Goal: Task Accomplishment & Management: Manage account settings

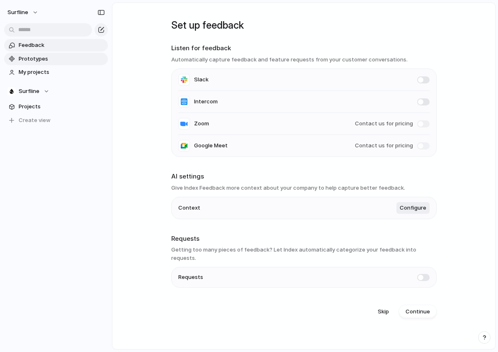
click at [35, 56] on span "Prototypes" at bounding box center [62, 59] width 86 height 8
click at [32, 68] on span "My projects" at bounding box center [62, 72] width 86 height 8
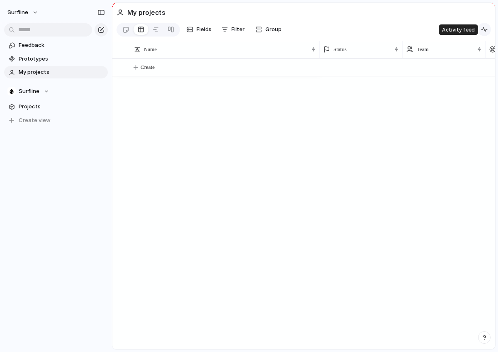
click at [483, 28] on div "button" at bounding box center [484, 29] width 7 height 7
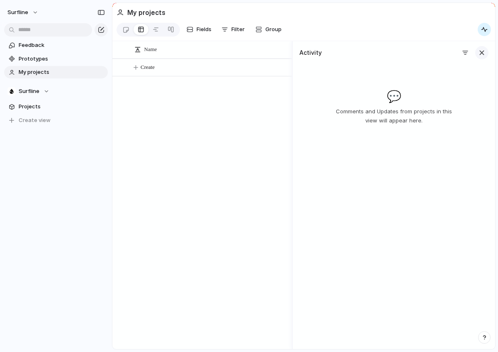
click at [486, 53] on button "button" at bounding box center [482, 52] width 13 height 13
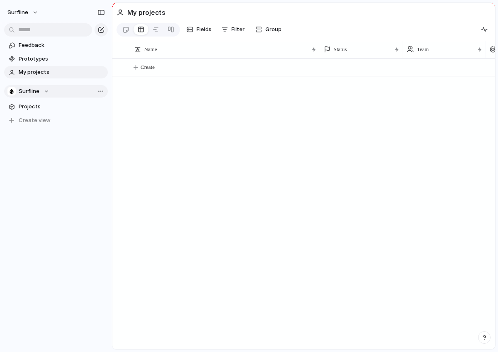
click at [39, 89] on div "Surfline" at bounding box center [28, 91] width 42 height 8
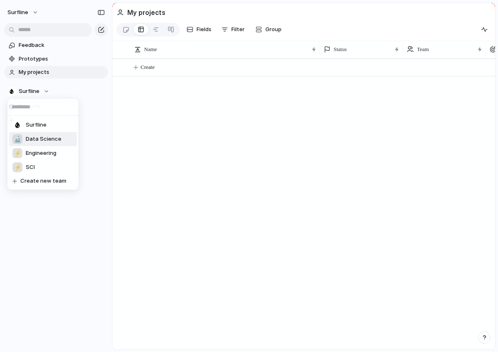
click at [45, 136] on span "Data Science" at bounding box center [44, 139] width 36 height 8
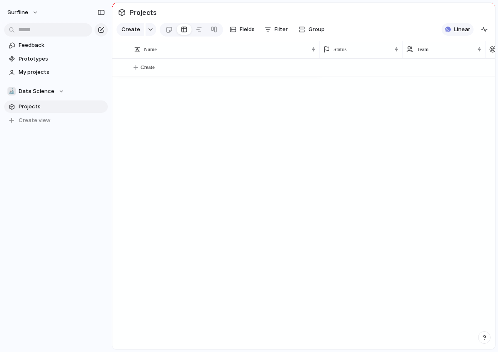
click at [448, 27] on div "button" at bounding box center [448, 30] width 6 height 6
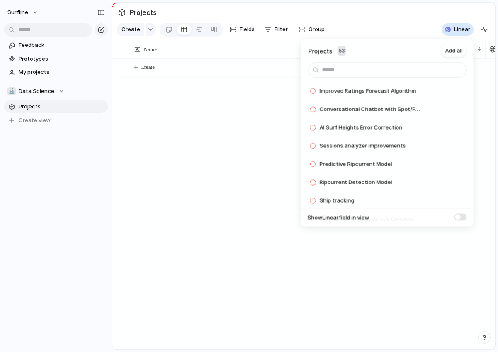
click at [86, 142] on div "Projects 53 Add all Improved Ratings Forecast Algorithm Add Conversational Chat…" at bounding box center [249, 176] width 498 height 352
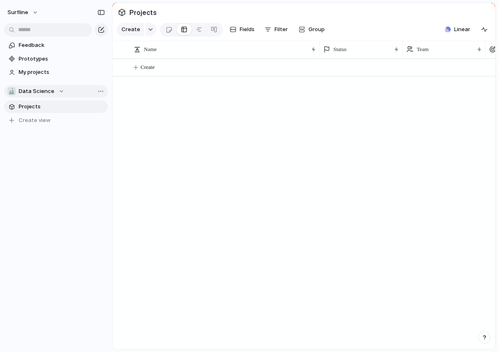
click at [57, 91] on div "🔬 Data Science" at bounding box center [35, 91] width 57 height 8
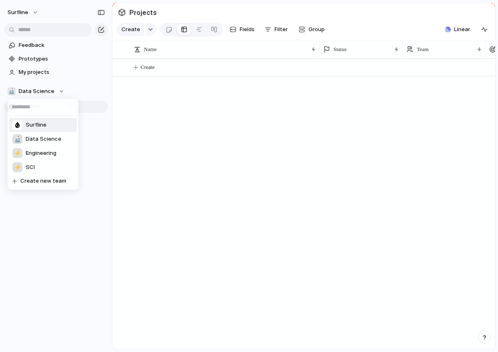
click at [35, 123] on span "Surfline" at bounding box center [36, 125] width 21 height 8
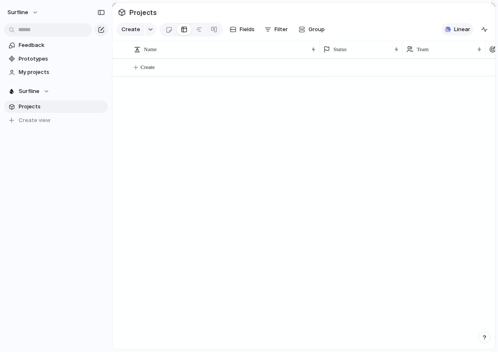
click at [454, 31] on span "Linear" at bounding box center [462, 29] width 16 height 8
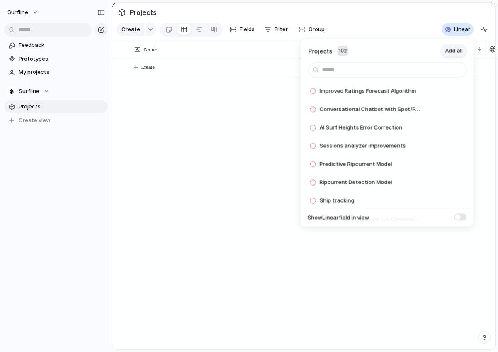
click at [451, 52] on span "Add all" at bounding box center [454, 51] width 17 height 8
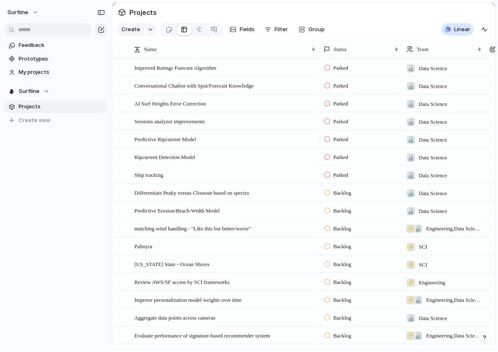
click at [115, 173] on div "Projects 0 Add all ✅️ In sync with Linear Show Linear field in view" at bounding box center [249, 176] width 498 height 352
click at [148, 30] on div "button" at bounding box center [151, 29] width 6 height 3
click at [63, 177] on div "Theme Launch Goal Objective Key result Workstream Program Initiative Project Cu…" at bounding box center [249, 176] width 498 height 352
click at [169, 27] on div at bounding box center [169, 30] width 7 height 14
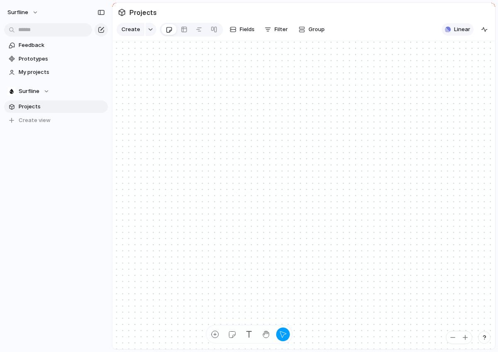
click at [454, 34] on button "Linear" at bounding box center [458, 29] width 32 height 12
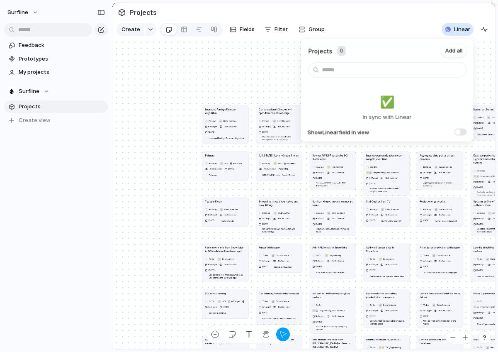
click at [182, 134] on div "Projects 0 Add all ✅️ In sync with Linear Show Linear field in view" at bounding box center [249, 176] width 498 height 352
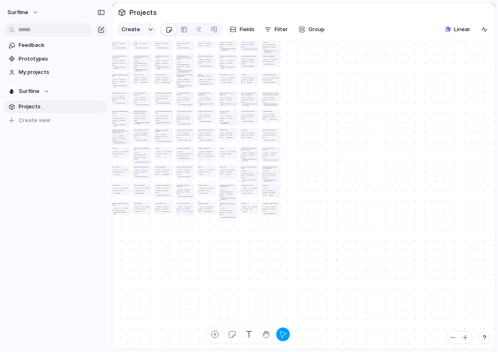
click at [153, 105] on div "Improved Ratings Forecast Algorithm Parked 🔬 Data Science No Target No Customer…" at bounding box center [303, 195] width 383 height 308
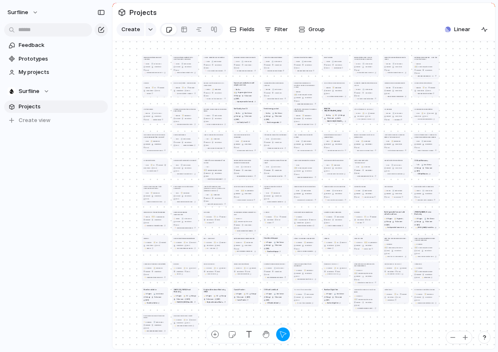
click at [249, 84] on h1 "Improve personalization model weights over time" at bounding box center [245, 84] width 23 height 4
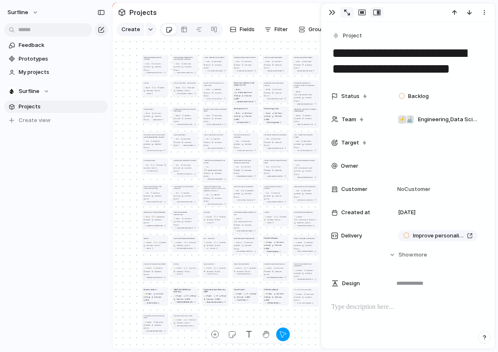
click at [346, 10] on div "button" at bounding box center [347, 13] width 6 height 6
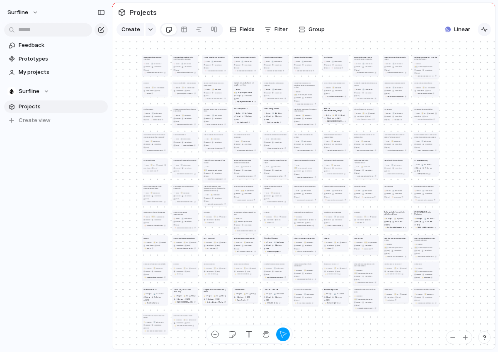
click at [488, 28] on button "button" at bounding box center [484, 29] width 13 height 13
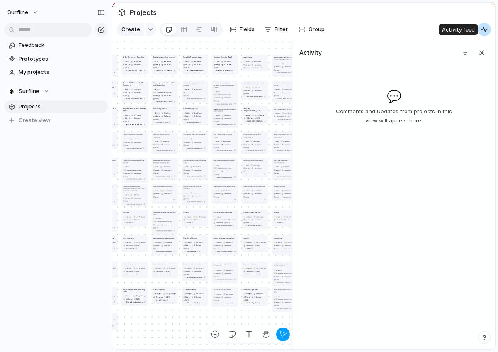
click at [488, 28] on button "button" at bounding box center [484, 29] width 13 height 13
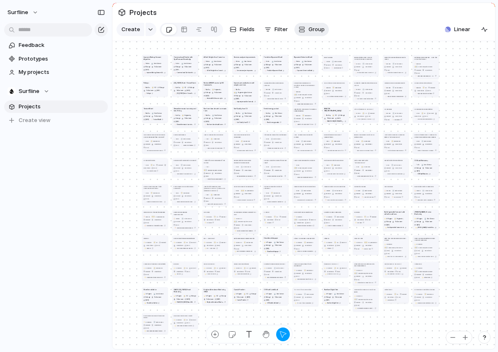
click at [301, 27] on div "button" at bounding box center [302, 29] width 7 height 7
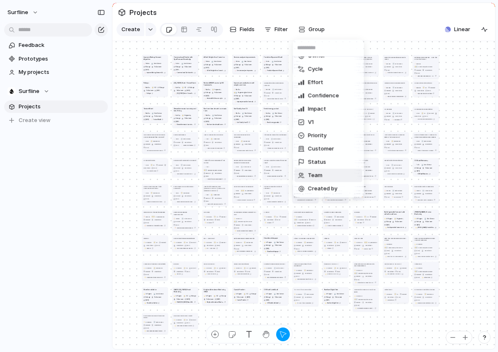
click at [323, 178] on li "Team" at bounding box center [329, 175] width 68 height 13
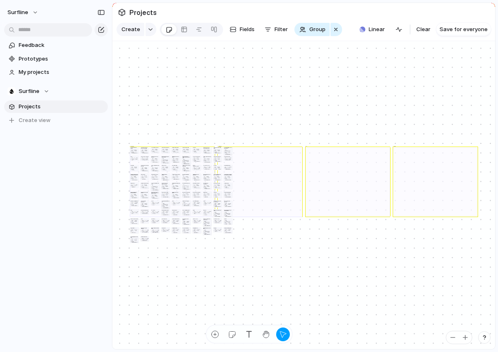
click at [185, 161] on button "🔬 ⚡ Engineering , Data Science" at bounding box center [186, 160] width 7 height 1
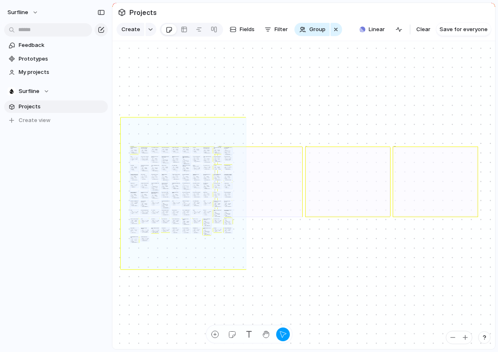
drag, startPoint x: 246, startPoint y: 118, endPoint x: 121, endPoint y: 269, distance: 196.3
click at [121, 269] on div "🔬 Data Science ⚡ Engineering ⚡ SCI Surfline Improved Ratings Forecast Algorithm…" at bounding box center [303, 195] width 383 height 308
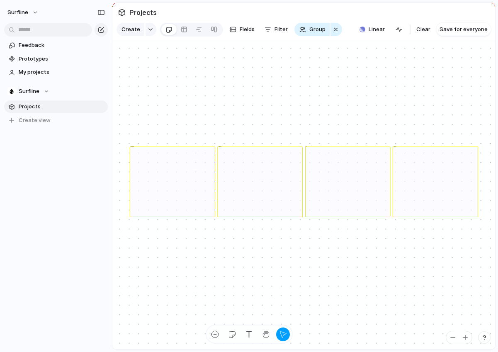
click at [168, 200] on div "🔬 Data Science" at bounding box center [172, 181] width 85 height 70
click at [425, 27] on span "Clear" at bounding box center [424, 29] width 14 height 8
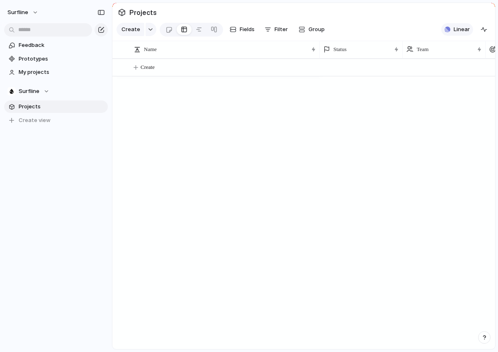
click at [456, 28] on span "Linear" at bounding box center [462, 29] width 16 height 8
click at [44, 98] on section "Surfline Projects To pick up a draggable item, press the space bar. While dragg…" at bounding box center [56, 102] width 112 height 48
click at [39, 95] on div "Surfline" at bounding box center [28, 91] width 42 height 8
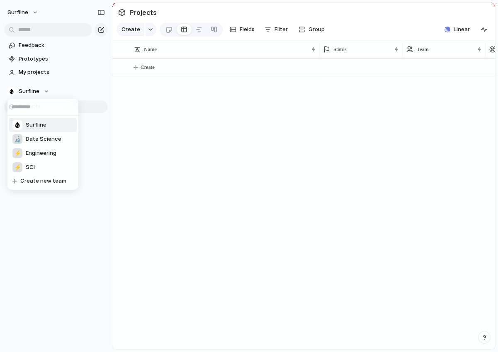
click at [28, 120] on li "Surfline" at bounding box center [43, 125] width 68 height 14
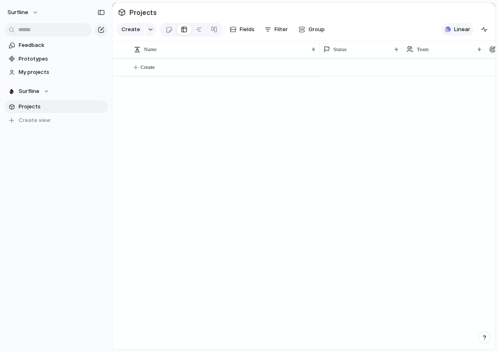
click at [463, 26] on span "Linear" at bounding box center [462, 29] width 16 height 8
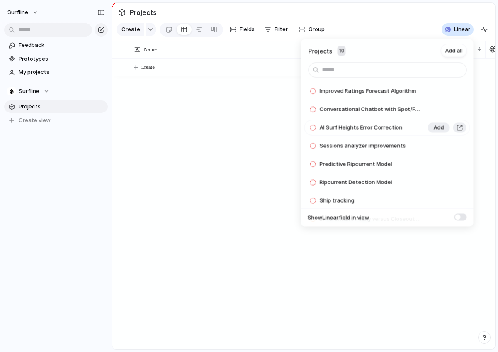
scroll to position [57, 0]
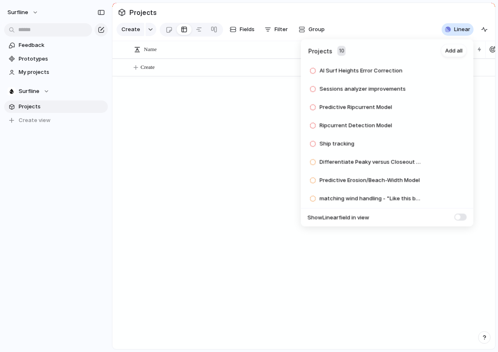
click at [209, 100] on div "Projects 10 Add all Improved Ratings Forecast Algorithm Add Conversational Chat…" at bounding box center [249, 176] width 498 height 352
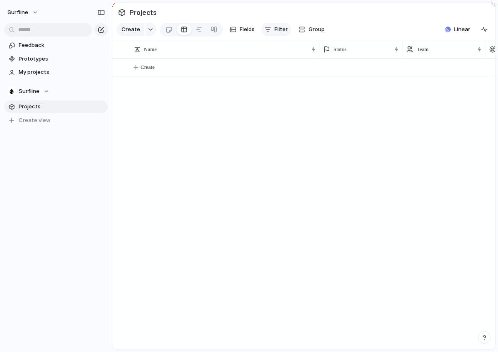
click at [269, 31] on div "button" at bounding box center [268, 29] width 7 height 7
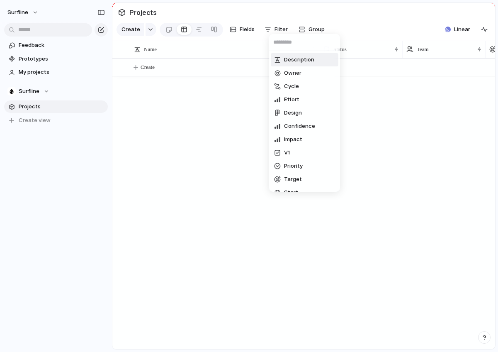
click at [302, 27] on div "Description Owner Cycle Effort Design Confidence Impact V1 Priority Target Star…" at bounding box center [249, 176] width 498 height 352
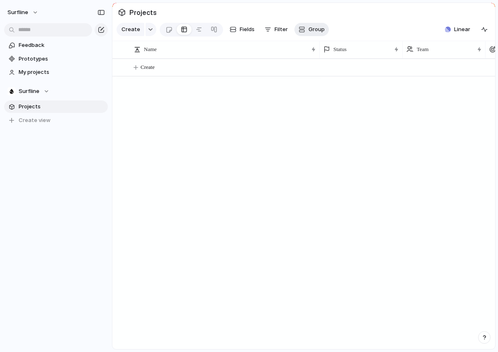
click at [302, 29] on div "button" at bounding box center [302, 29] width 7 height 7
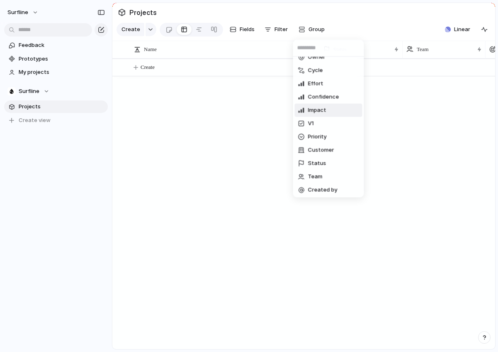
scroll to position [10, 0]
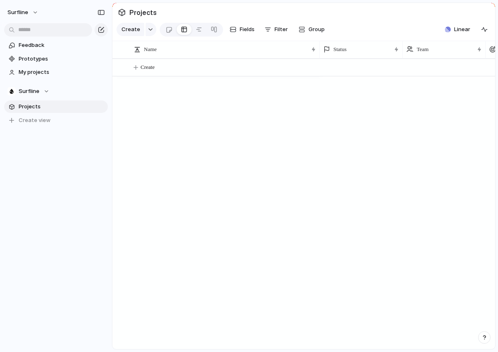
click at [198, 159] on div "Owner Cycle Effort Confidence Impact V1 Priority Customer Status Team Created by" at bounding box center [249, 176] width 498 height 352
click at [34, 68] on link "My projects" at bounding box center [56, 72] width 104 height 12
click at [42, 104] on span "Projects" at bounding box center [62, 106] width 86 height 8
click at [453, 25] on button "Linear" at bounding box center [458, 29] width 32 height 12
click at [41, 95] on div "Projects 10 Add all Improved Ratings Forecast Algorithm Add Conversational Chat…" at bounding box center [249, 176] width 498 height 352
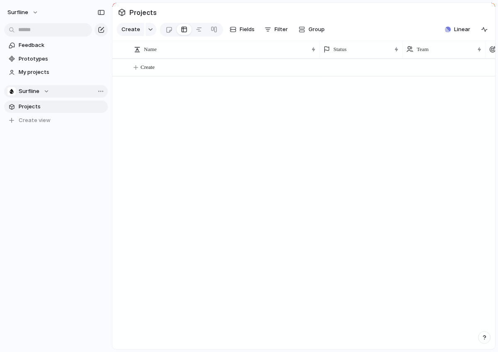
click at [42, 93] on div "Surfline" at bounding box center [28, 91] width 42 height 8
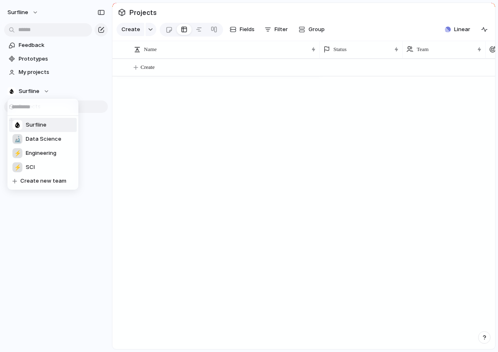
click at [25, 142] on div "🔬 Data Science" at bounding box center [36, 139] width 49 height 10
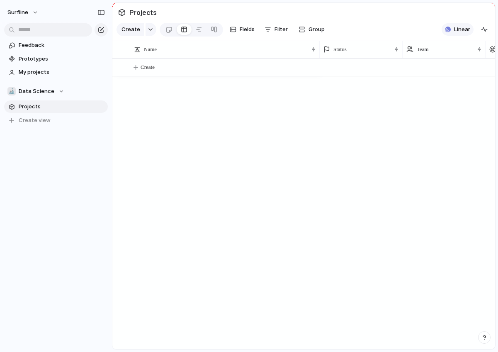
click at [460, 30] on span "Linear" at bounding box center [462, 29] width 16 height 8
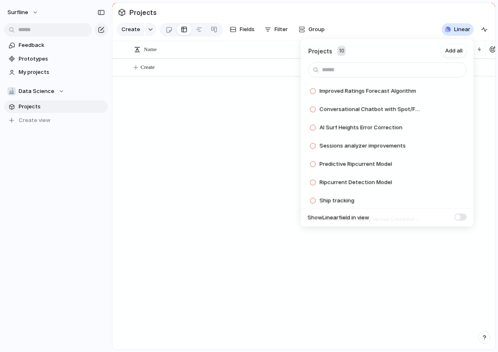
click at [44, 85] on div "Projects 10 Add all Improved Ratings Forecast Algorithm Add Conversational Chat…" at bounding box center [249, 176] width 498 height 352
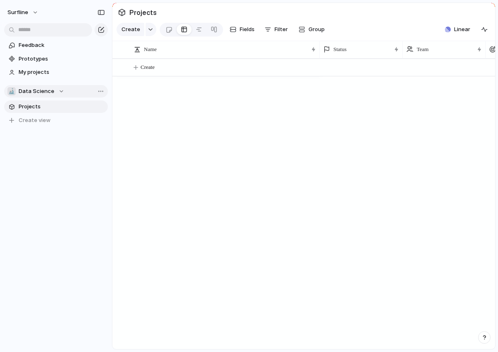
click at [43, 92] on span "Data Science" at bounding box center [37, 91] width 36 height 8
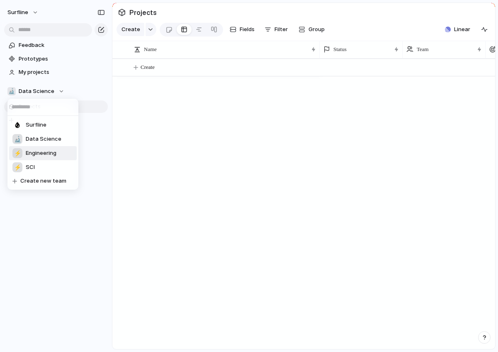
click at [30, 154] on span "Engineering" at bounding box center [41, 153] width 31 height 8
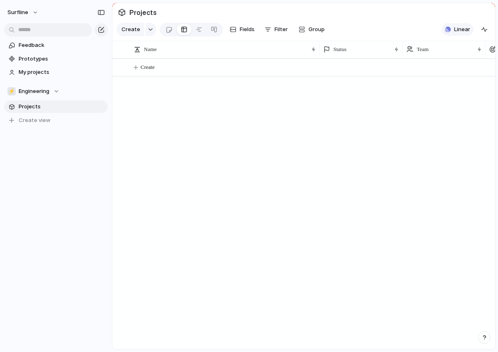
click at [451, 32] on div "button" at bounding box center [448, 30] width 6 height 6
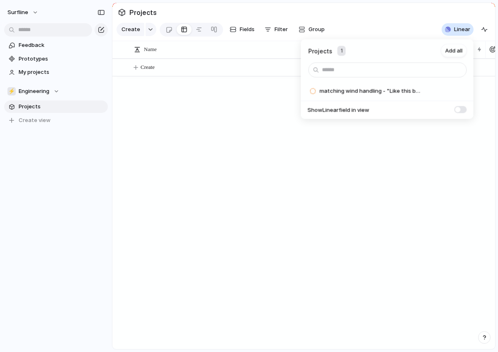
click at [37, 90] on div "Projects 1 Add all matching wind handling - "Like this but better/worse" Add Sh…" at bounding box center [249, 176] width 498 height 352
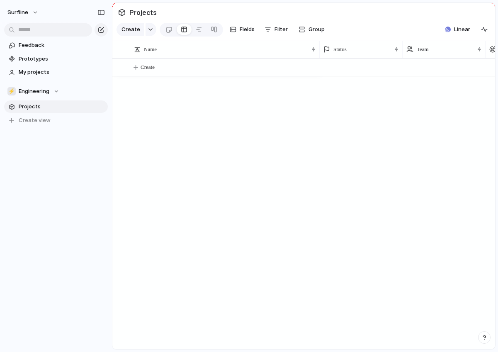
click at [37, 90] on span "Engineering" at bounding box center [34, 91] width 31 height 8
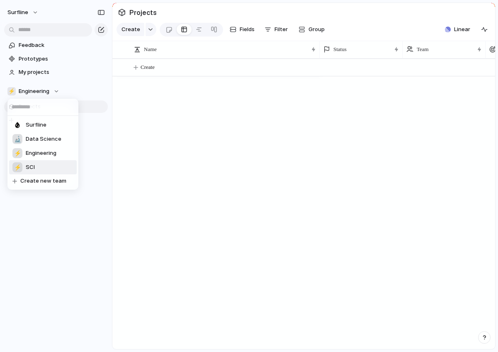
click at [30, 161] on li "⚡ SCI" at bounding box center [43, 167] width 68 height 14
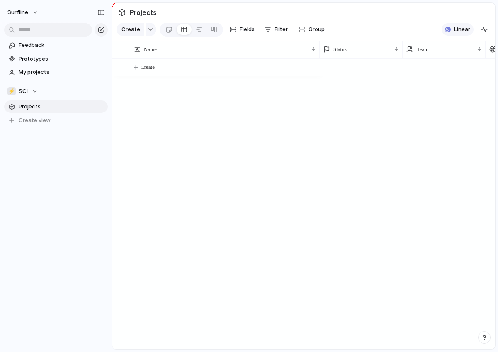
click at [450, 31] on div "button" at bounding box center [448, 30] width 6 height 6
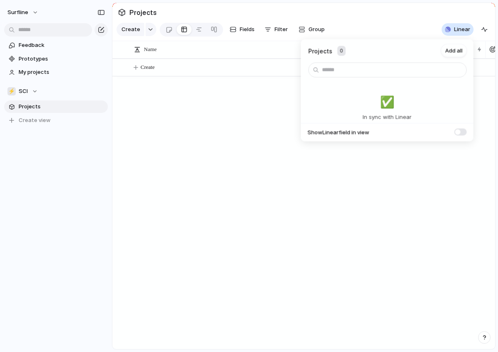
click at [464, 132] on span at bounding box center [461, 131] width 12 height 7
click at [254, 129] on div "Projects 0 Add all ✅️ In sync with Linear Show Linear field in view" at bounding box center [249, 176] width 498 height 352
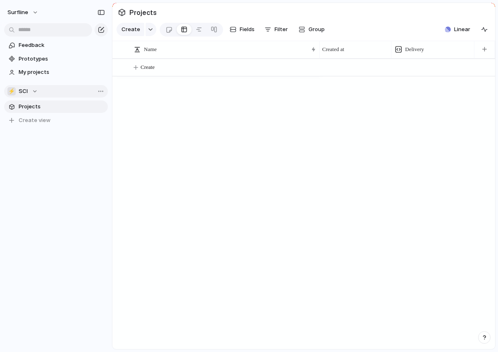
click at [48, 90] on button "⚡ SCI" at bounding box center [56, 91] width 104 height 12
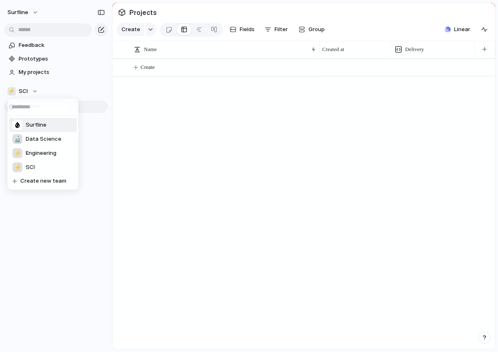
click at [15, 127] on div at bounding box center [17, 125] width 10 height 10
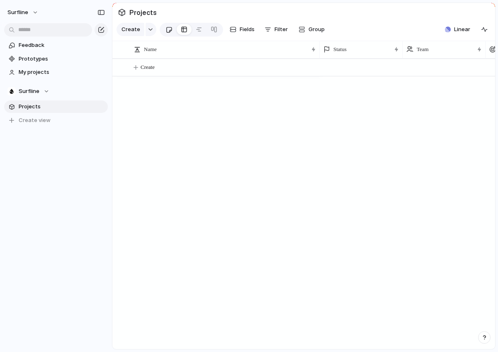
click at [166, 26] on div at bounding box center [169, 30] width 7 height 14
click at [456, 29] on span "Linear" at bounding box center [462, 29] width 16 height 8
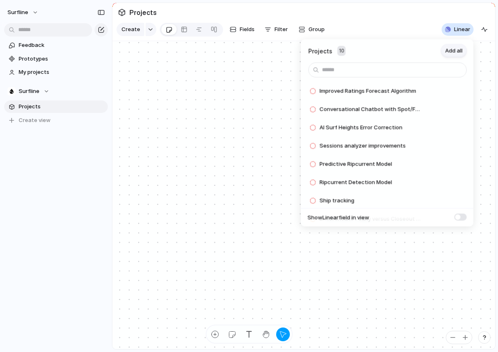
click at [454, 56] on button "Add all" at bounding box center [454, 50] width 26 height 13
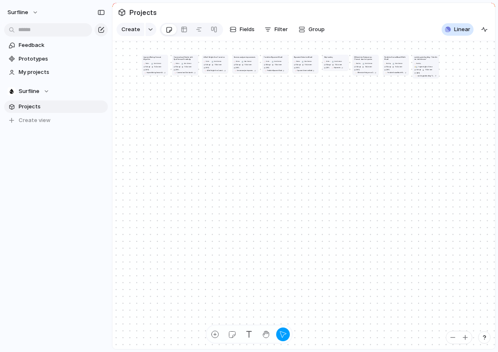
click at [268, 142] on div "Projects 0 Add all ✅️ In sync with Linear Show Linear field in view" at bounding box center [249, 176] width 498 height 352
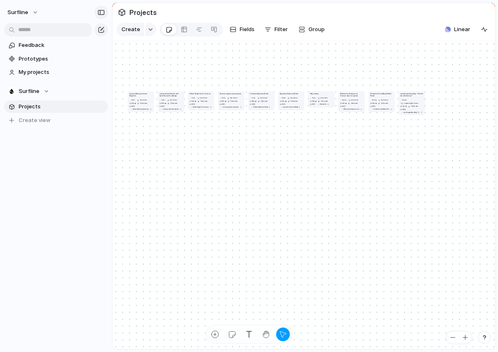
click at [104, 15] on div "button" at bounding box center [101, 13] width 7 height 6
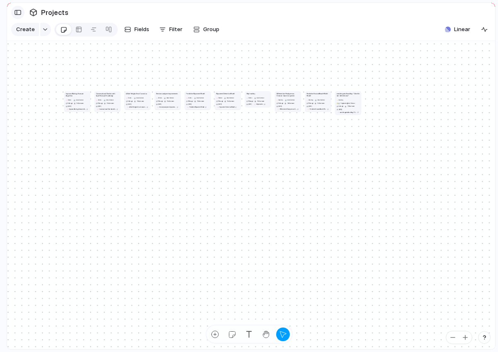
click at [19, 12] on div "button" at bounding box center [17, 13] width 7 height 6
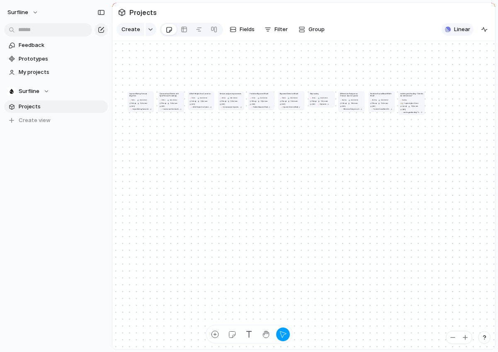
click at [451, 34] on button "Linear" at bounding box center [458, 29] width 32 height 12
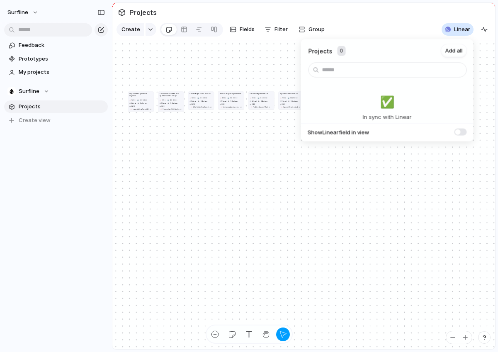
click at [246, 151] on div "Projects 0 Add all ✅️ In sync with Linear Show Linear field in view" at bounding box center [249, 176] width 498 height 352
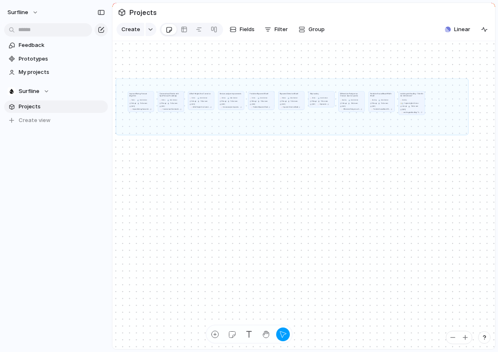
drag, startPoint x: 468, startPoint y: 79, endPoint x: 117, endPoint y: 134, distance: 354.8
click at [117, 134] on div "Improved Ratings Forecast Algorithm Parked 🔬 Data Science No Target No Customer…" at bounding box center [303, 195] width 383 height 308
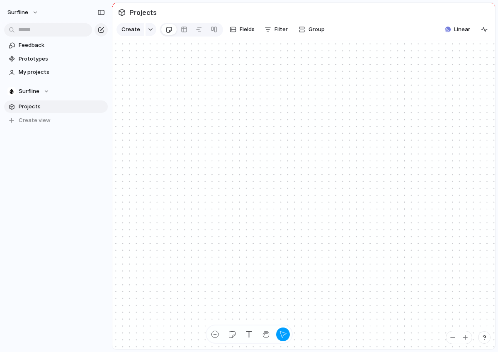
click at [447, 22] on section "Create Fields Filter Group Zoom Linear" at bounding box center [303, 31] width 383 height 20
click at [448, 27] on div "button" at bounding box center [448, 30] width 6 height 6
click at [237, 107] on div "Projects 0 Add all ✅️ In sync with Linear Show Linear field in view" at bounding box center [249, 176] width 498 height 352
click at [199, 31] on div at bounding box center [199, 29] width 7 height 13
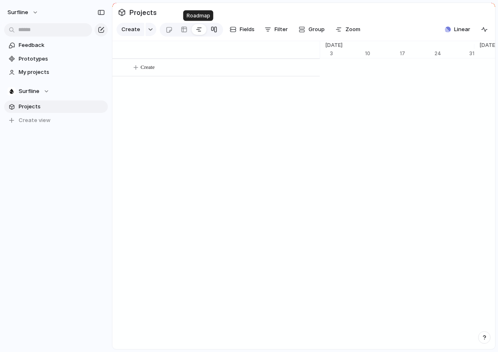
scroll to position [0, 5415]
click at [211, 31] on div at bounding box center [214, 29] width 7 height 13
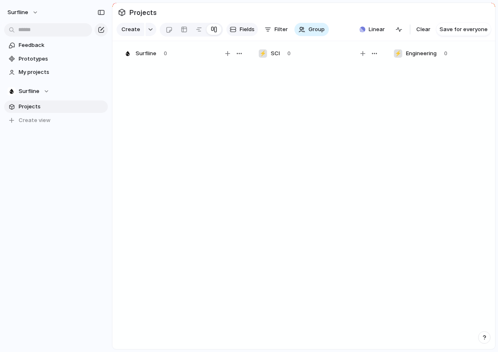
click at [241, 27] on span "Fields" at bounding box center [247, 29] width 15 height 8
click at [279, 27] on span "Filter" at bounding box center [281, 29] width 13 height 8
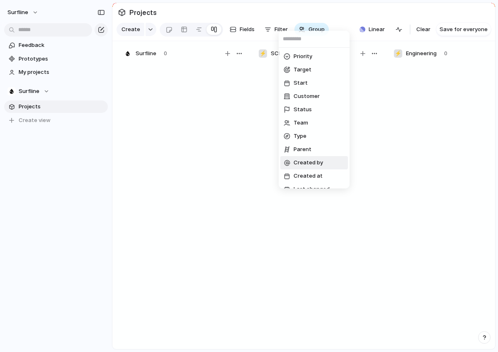
scroll to position [116, 0]
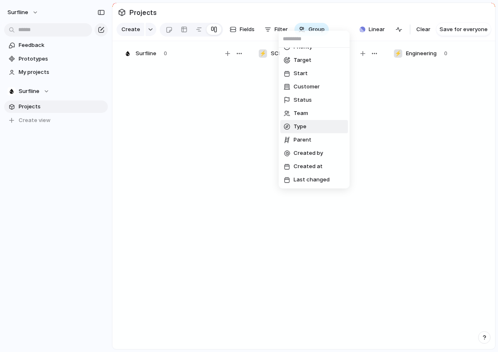
click at [403, 110] on div "Description Owner Cycle Effort Design Confidence Impact V1 Priority Target Star…" at bounding box center [249, 176] width 498 height 352
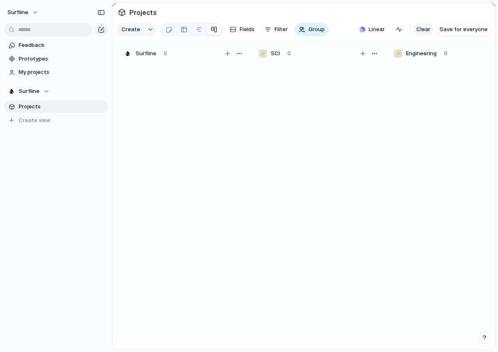
click at [431, 33] on span "Clear" at bounding box center [424, 29] width 14 height 8
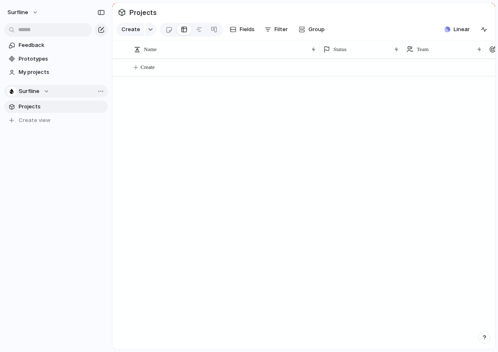
click at [31, 90] on span "Surfline" at bounding box center [29, 91] width 21 height 8
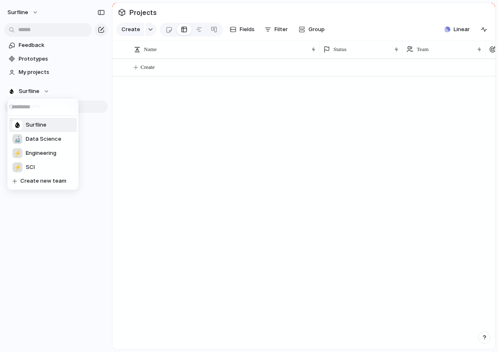
click at [26, 125] on span "Surfline" at bounding box center [36, 125] width 21 height 8
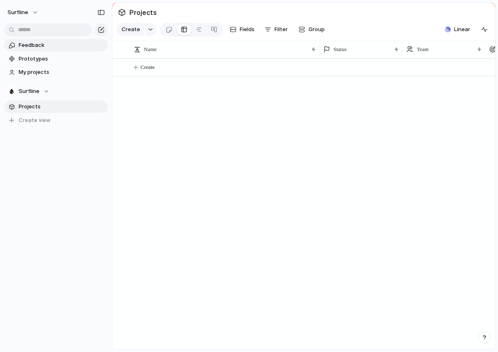
click at [34, 45] on span "Feedback" at bounding box center [62, 45] width 86 height 8
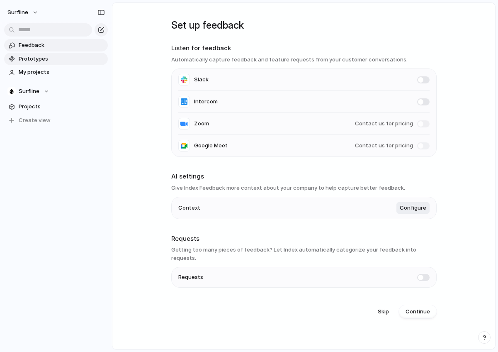
click at [31, 59] on span "Prototypes" at bounding box center [62, 59] width 86 height 8
click at [44, 109] on span "Projects" at bounding box center [62, 106] width 86 height 8
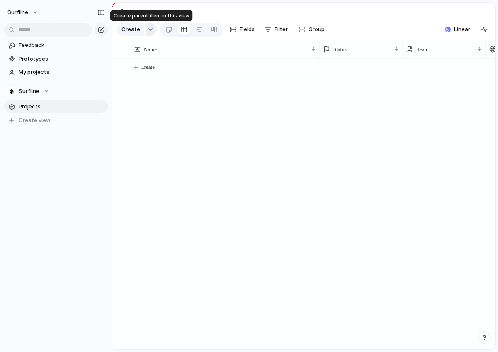
click at [148, 28] on div "button" at bounding box center [151, 29] width 6 height 3
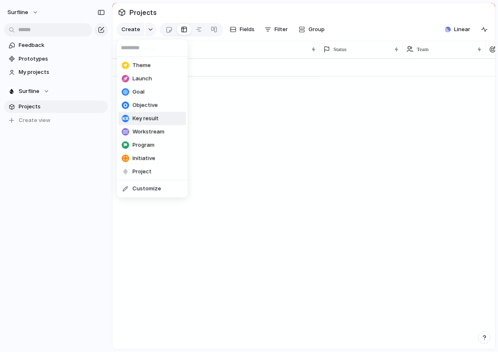
click at [56, 183] on div "Theme Launch Goal Objective Key result Workstream Program Initiative Project Cu…" at bounding box center [249, 176] width 498 height 352
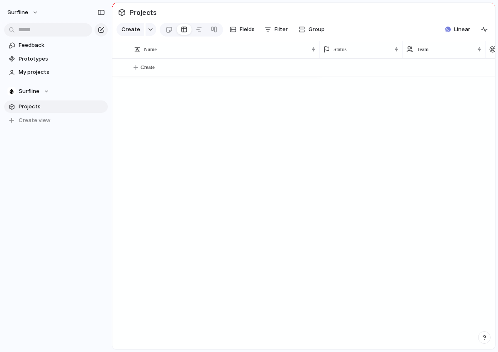
click at [73, 178] on div "Feedback Prototypes My projects Surfline Projects To pick up a draggable item, …" at bounding box center [56, 97] width 112 height 194
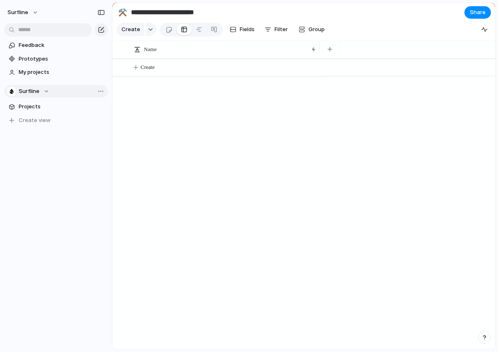
click at [55, 93] on button "Surfline" at bounding box center [56, 91] width 104 height 12
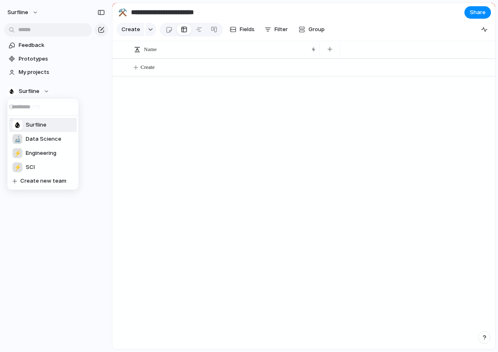
click at [39, 127] on span "Surfline" at bounding box center [36, 125] width 21 height 8
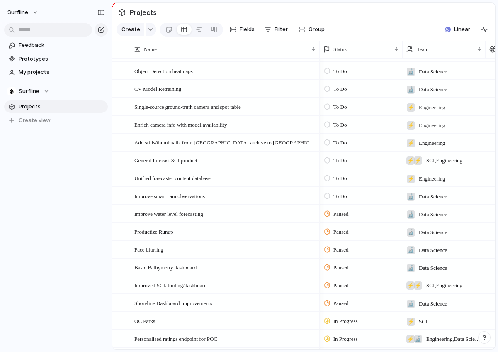
scroll to position [856, 0]
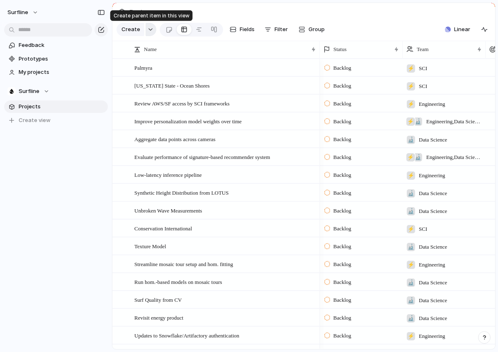
click at [148, 30] on div "button" at bounding box center [151, 29] width 6 height 3
click at [246, 29] on div "Theme Launch Goal Objective Key result Workstream Program Initiative Project Cu…" at bounding box center [249, 176] width 498 height 352
click at [244, 29] on span "Fields" at bounding box center [247, 29] width 15 height 8
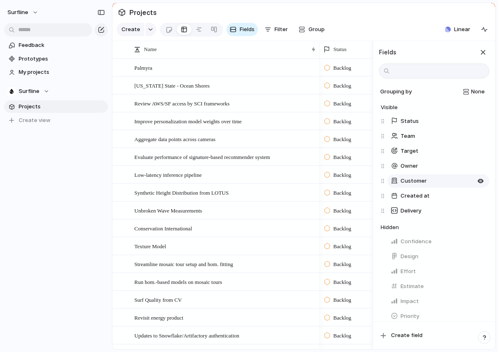
click at [402, 183] on span "Customer" at bounding box center [414, 181] width 26 height 8
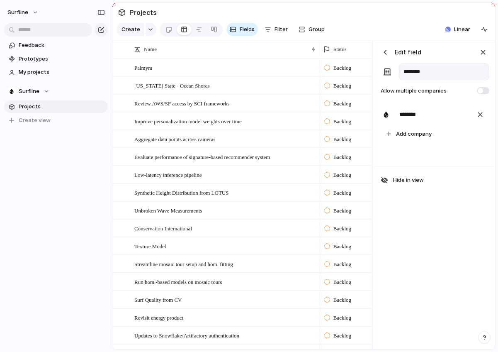
click at [386, 54] on div "button" at bounding box center [385, 52] width 8 height 8
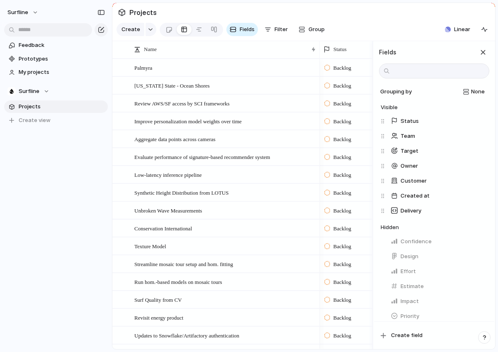
click at [43, 205] on div "surfline Feedback Prototypes My projects Surfline Projects To pick up a draggab…" at bounding box center [56, 176] width 112 height 352
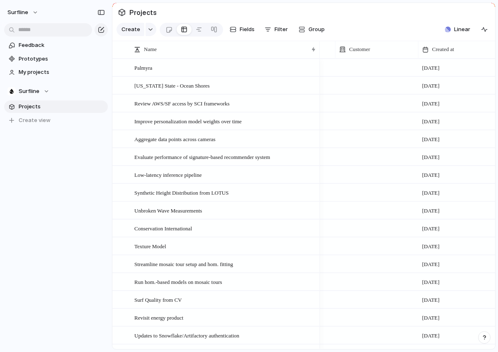
click at [354, 72] on div at bounding box center [377, 67] width 83 height 17
click at [346, 102] on div at bounding box center [344, 102] width 15 height 15
click at [356, 140] on div "Surfline" at bounding box center [249, 176] width 498 height 352
click at [345, 73] on div "Surfline" at bounding box center [377, 67] width 83 height 17
click at [346, 101] on div at bounding box center [344, 102] width 15 height 15
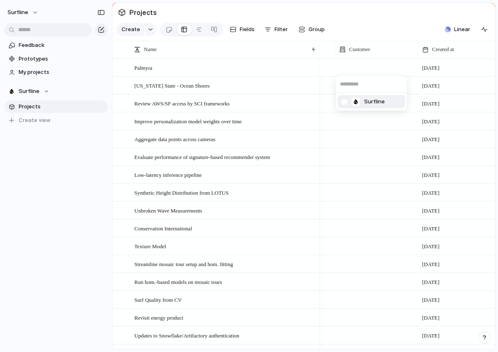
click at [357, 52] on div "Surfline" at bounding box center [249, 176] width 498 height 352
click at [359, 51] on span "Customer" at bounding box center [359, 49] width 21 height 8
click at [354, 70] on span "Modify" at bounding box center [363, 68] width 18 height 8
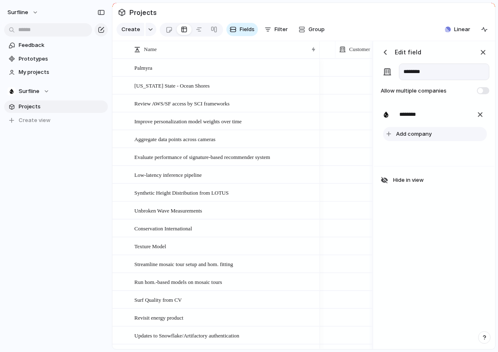
click at [392, 132] on button "Add company" at bounding box center [435, 134] width 104 height 14
type input "****"
click at [430, 271] on div "Edit field ******** Allow multiple companies ******** Add company Hide in view" at bounding box center [434, 195] width 120 height 308
click at [407, 132] on input "text" at bounding box center [440, 133] width 91 height 12
click at [420, 171] on div "******** **** Add company" at bounding box center [434, 143] width 120 height 83
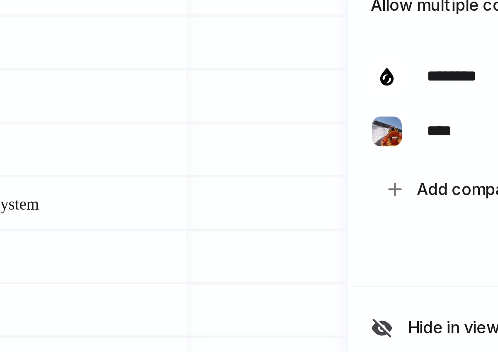
click at [383, 133] on div at bounding box center [386, 133] width 10 height 10
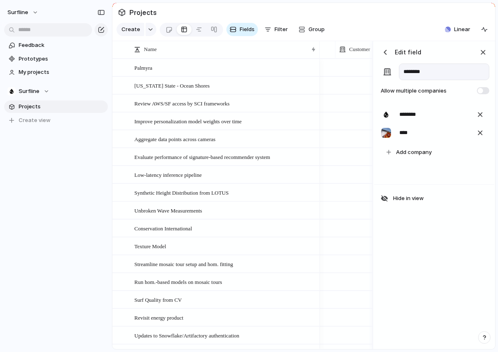
click at [341, 134] on div at bounding box center [377, 138] width 83 height 17
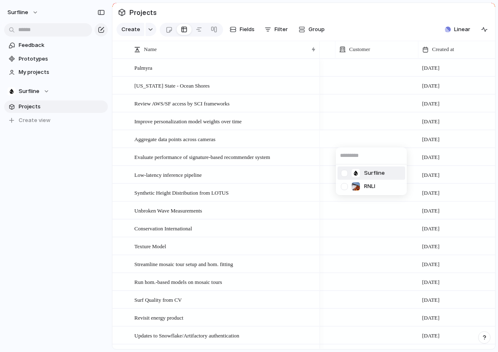
click at [358, 69] on div "Surfline RNLI" at bounding box center [249, 176] width 498 height 352
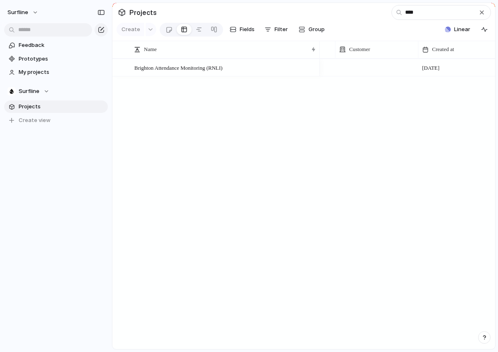
type input "****"
click at [374, 59] on div at bounding box center [377, 60] width 82 height 3
click at [344, 115] on div at bounding box center [344, 115] width 15 height 15
click at [247, 152] on div "Surfline RNLI" at bounding box center [249, 176] width 498 height 352
click at [371, 64] on div "RNLI" at bounding box center [377, 66] width 82 height 14
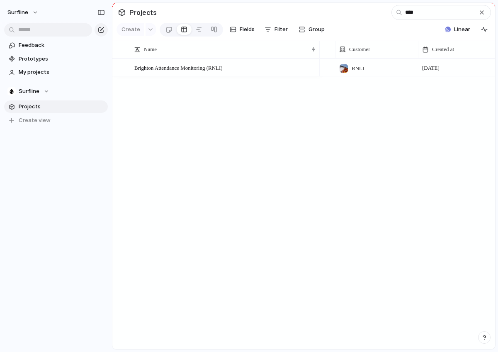
click at [289, 123] on div "Surfline RNLI" at bounding box center [249, 176] width 498 height 352
click at [372, 68] on div "RNLI" at bounding box center [377, 66] width 82 height 14
click at [345, 115] on div at bounding box center [344, 115] width 15 height 15
click at [289, 129] on div "Surfline RNLI" at bounding box center [249, 176] width 498 height 352
click at [346, 66] on div at bounding box center [377, 67] width 83 height 17
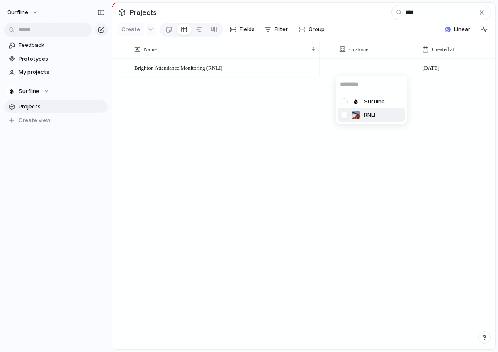
click at [344, 112] on div at bounding box center [344, 115] width 15 height 15
click at [246, 122] on div "Surfline RNLI" at bounding box center [249, 176] width 498 height 352
click at [147, 30] on div "Create Fields Filter Group Zoom Collapse" at bounding box center [223, 29] width 212 height 17
click at [183, 27] on div at bounding box center [184, 29] width 7 height 13
click at [486, 12] on div "****" at bounding box center [442, 12] width 100 height 15
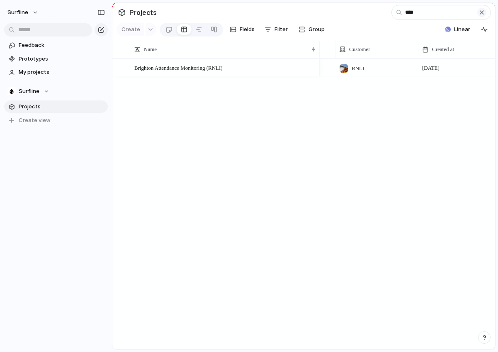
click at [485, 12] on button "button" at bounding box center [482, 12] width 9 height 9
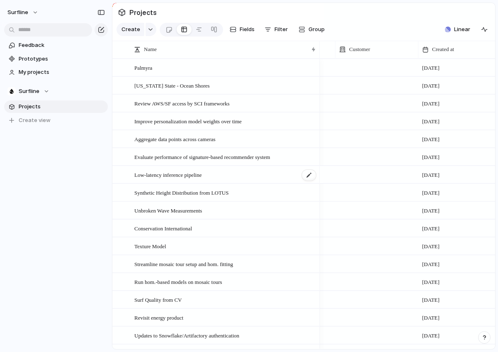
click at [202, 174] on span "Low-latency inference pipeline" at bounding box center [167, 175] width 67 height 10
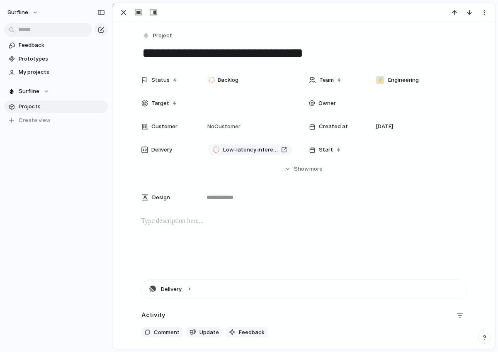
scroll to position [58, 0]
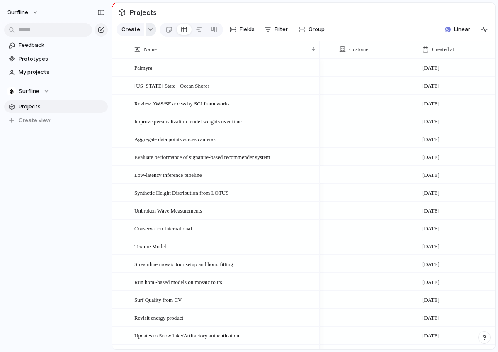
click at [149, 31] on div "button" at bounding box center [151, 29] width 6 height 3
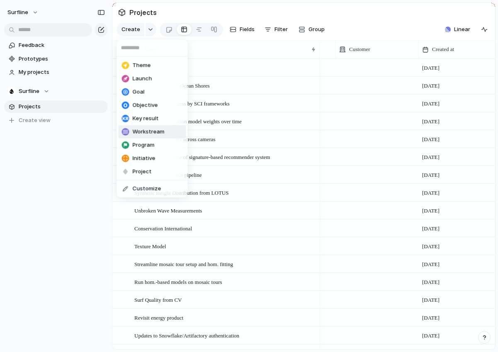
click at [143, 127] on li "Workstream" at bounding box center [153, 131] width 68 height 13
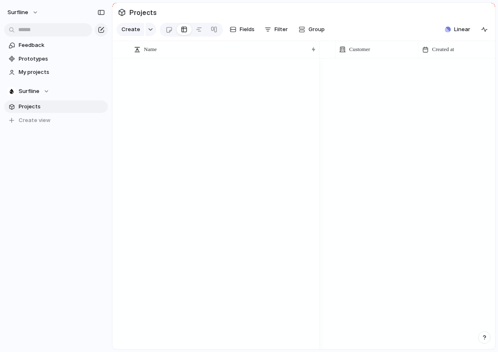
scroll to position [1369, 0]
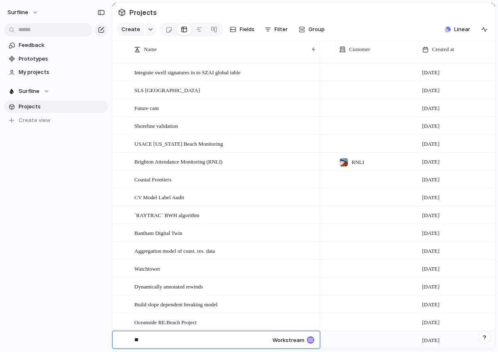
type textarea "*"
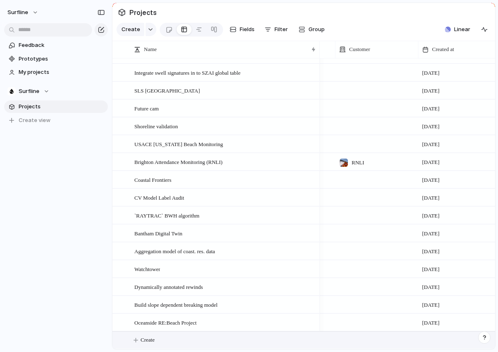
click at [123, 16] on div "Projects" at bounding box center [137, 12] width 42 height 15
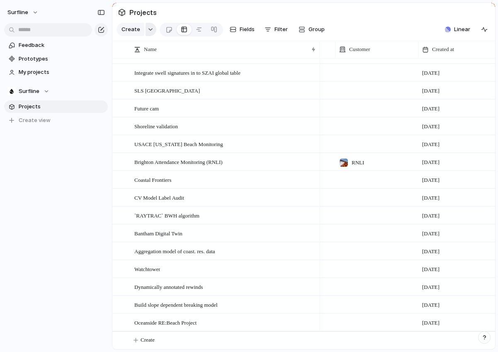
click at [154, 31] on button "button" at bounding box center [151, 29] width 11 height 13
click at [92, 181] on div "Theme Launch Goal Objective Key result Workstream Program Initiative Project Cu…" at bounding box center [249, 176] width 498 height 352
click at [28, 13] on button "surfline" at bounding box center [23, 12] width 39 height 13
click at [27, 26] on li "Settings" at bounding box center [40, 30] width 69 height 13
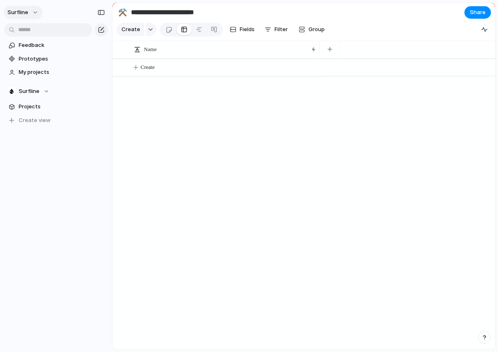
click at [23, 12] on span "surfline" at bounding box center [17, 12] width 21 height 8
click at [33, 71] on span "Sign out" at bounding box center [30, 71] width 22 height 8
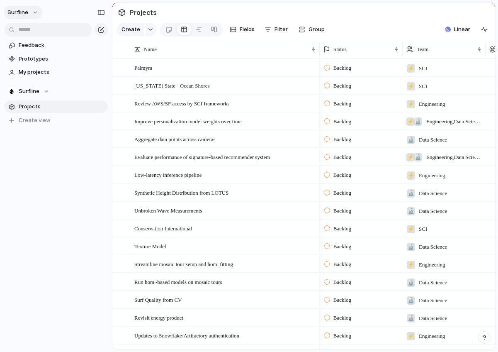
click at [29, 10] on button "surfline" at bounding box center [23, 12] width 39 height 13
click at [28, 33] on span "Settings" at bounding box center [30, 31] width 23 height 8
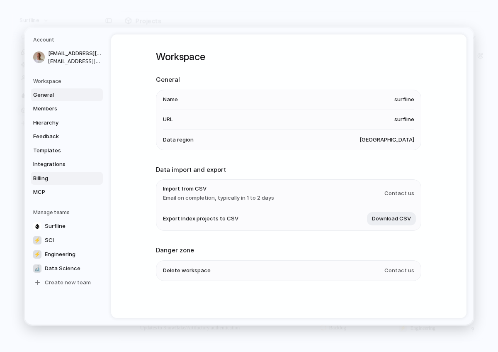
click at [34, 179] on span "Billing" at bounding box center [59, 178] width 53 height 8
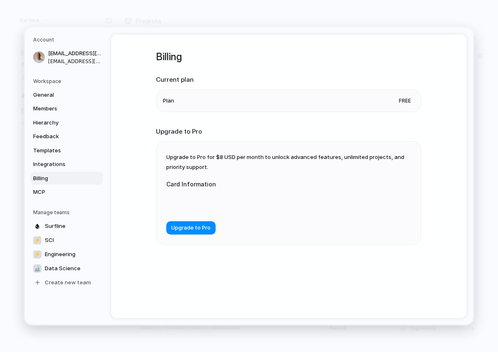
click at [375, 92] on li "Plan Free" at bounding box center [288, 101] width 251 height 22
click at [189, 228] on span "Upgrade to Pro" at bounding box center [190, 228] width 39 height 8
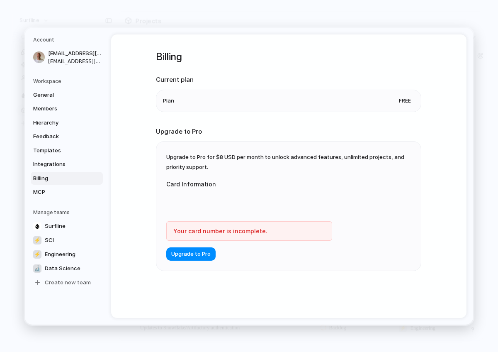
click at [156, 222] on ul "Upgrade to Pro for $8 USD per month to unlock advanced features, unlimited proj…" at bounding box center [289, 206] width 266 height 130
click at [205, 98] on li "Plan Free" at bounding box center [288, 101] width 251 height 22
click at [178, 99] on li "Plan Free" at bounding box center [288, 101] width 251 height 22
click at [177, 98] on li "Plan Free" at bounding box center [288, 101] width 251 height 22
click at [48, 159] on link "Integrations" at bounding box center [67, 164] width 72 height 13
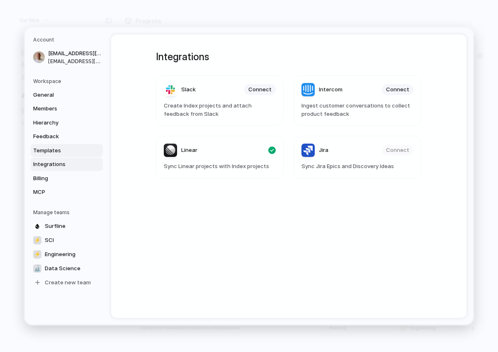
click at [48, 152] on span "Templates" at bounding box center [59, 150] width 53 height 8
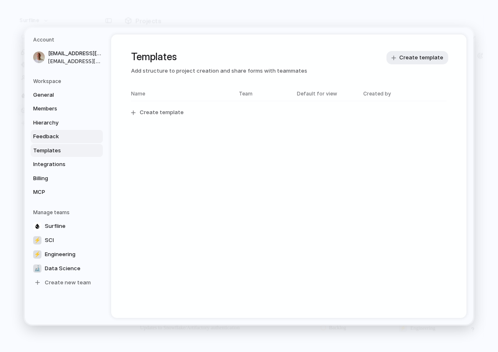
click at [56, 132] on span "Feedback" at bounding box center [59, 136] width 53 height 8
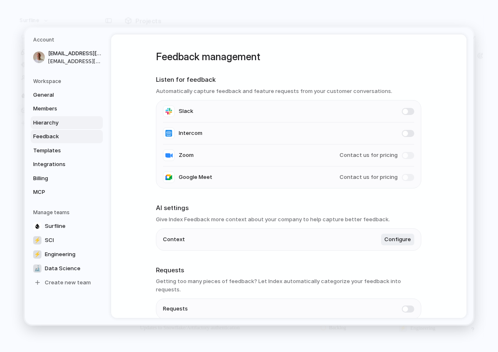
click at [57, 119] on span "Hierarchy" at bounding box center [59, 122] width 53 height 8
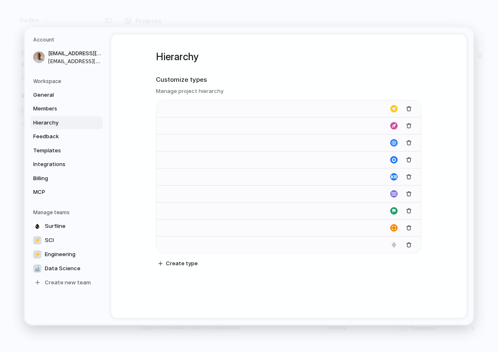
type input "*****"
type input "******"
type input "****"
type input "*********"
type input "**********"
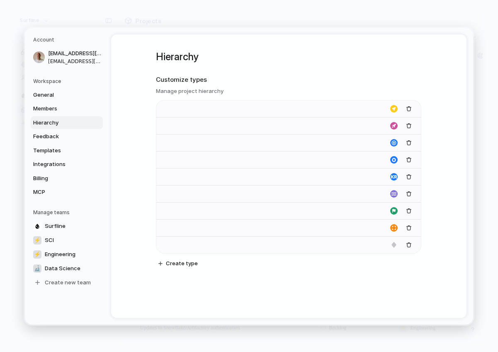
type input "**********"
type input "*******"
type input "**********"
type input "*******"
drag, startPoint x: 58, startPoint y: 110, endPoint x: 51, endPoint y: 121, distance: 13.2
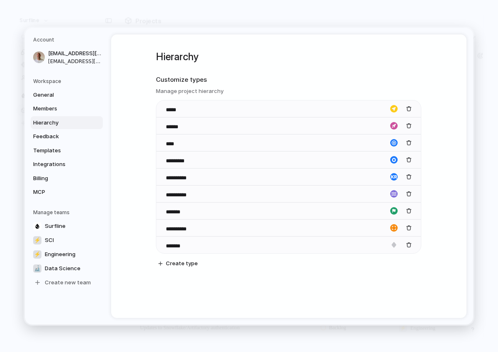
click at [51, 121] on div "General Members Hierarchy Feedback Templates Integrations Billing MCP" at bounding box center [68, 143] width 70 height 110
drag, startPoint x: 174, startPoint y: 127, endPoint x: 218, endPoint y: 146, distance: 48.5
click at [220, 147] on div "**********" at bounding box center [288, 176] width 265 height 153
drag, startPoint x: 163, startPoint y: 244, endPoint x: 178, endPoint y: 251, distance: 16.5
click at [178, 251] on body "surfline Feedback Prototypes My projects Surfline Projects To pick up a draggab…" at bounding box center [249, 176] width 498 height 352
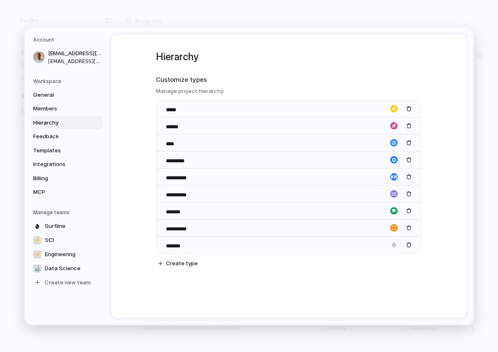
click at [139, 188] on div "**********" at bounding box center [289, 175] width 356 height 283
click at [197, 93] on h3 "Manage project hierarchy" at bounding box center [289, 91] width 266 height 8
drag, startPoint x: 163, startPoint y: 144, endPoint x: 251, endPoint y: 145, distance: 87.1
click at [251, 145] on body "surfline Feedback Prototypes My projects Surfline Projects To pick up a draggab…" at bounding box center [249, 176] width 498 height 352
click at [127, 146] on div "**********" at bounding box center [289, 175] width 356 height 283
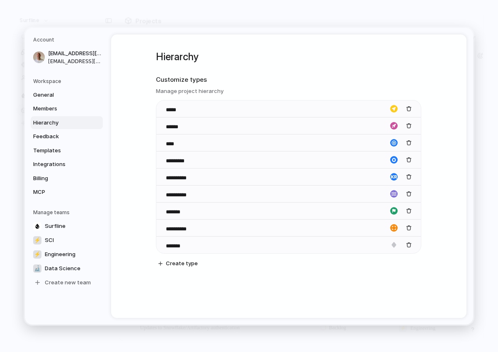
click at [54, 85] on div "Workspace General Members Hierarchy Feedback Templates Integrations Billing MCP" at bounding box center [68, 137] width 70 height 121
click at [51, 91] on span "General" at bounding box center [59, 94] width 53 height 8
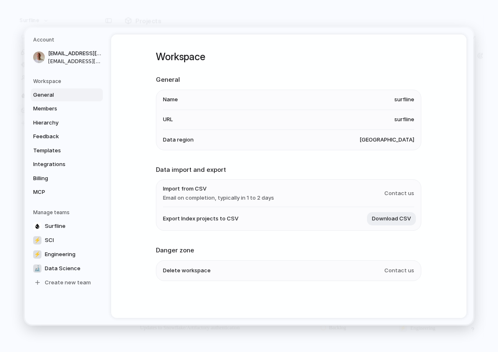
click at [400, 94] on li "Name surfline" at bounding box center [288, 100] width 251 height 20
click at [400, 117] on span "surfline" at bounding box center [405, 119] width 20 height 8
click at [400, 139] on span "United States" at bounding box center [387, 139] width 55 height 8
click at [56, 121] on span "Hierarchy" at bounding box center [59, 122] width 53 height 8
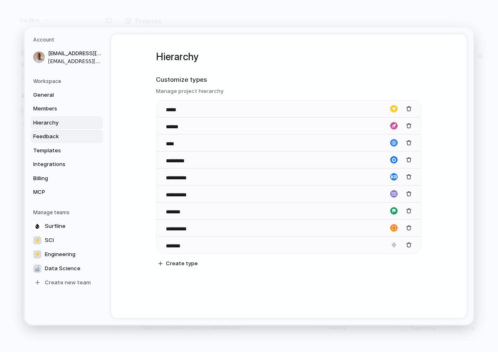
click at [51, 138] on span "Feedback" at bounding box center [59, 136] width 53 height 8
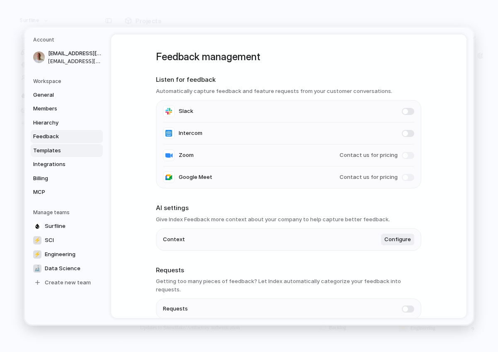
click at [51, 149] on span "Templates" at bounding box center [59, 150] width 53 height 8
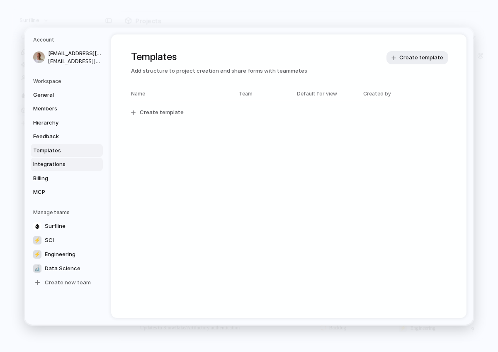
click at [51, 159] on link "Integrations" at bounding box center [67, 164] width 72 height 13
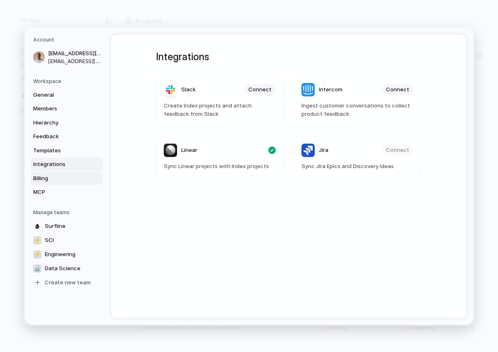
click at [48, 171] on link "Billing" at bounding box center [67, 177] width 72 height 13
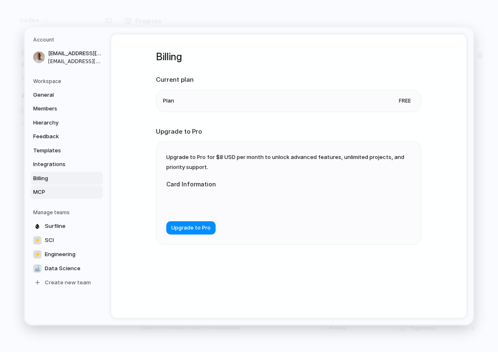
click at [48, 189] on span "MCP" at bounding box center [59, 192] width 53 height 8
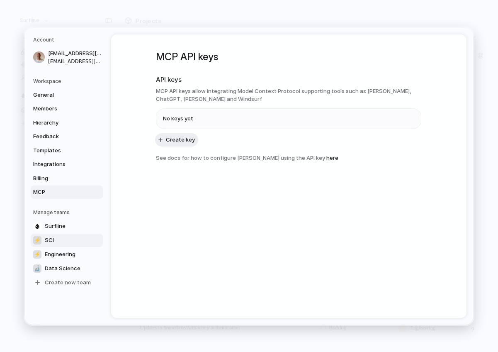
click at [41, 243] on link "⚡ SCI" at bounding box center [67, 239] width 72 height 13
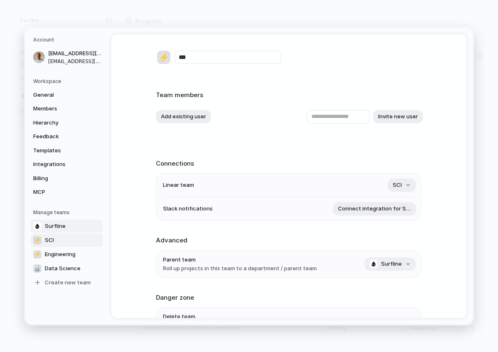
click at [60, 223] on span "Surfline" at bounding box center [55, 226] width 21 height 8
click at [56, 239] on link "⚡ SCI" at bounding box center [67, 239] width 72 height 13
click at [56, 253] on span "Engineering" at bounding box center [60, 254] width 31 height 8
click at [57, 271] on span "Data Science" at bounding box center [63, 268] width 36 height 8
click at [67, 226] on link "Surfline" at bounding box center [67, 225] width 72 height 13
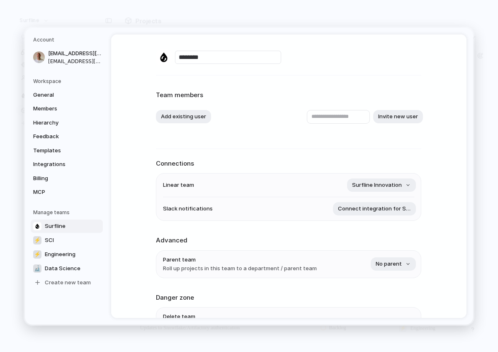
click at [237, 58] on input "********" at bounding box center [228, 57] width 106 height 13
click at [238, 75] on hr at bounding box center [289, 75] width 266 height 0
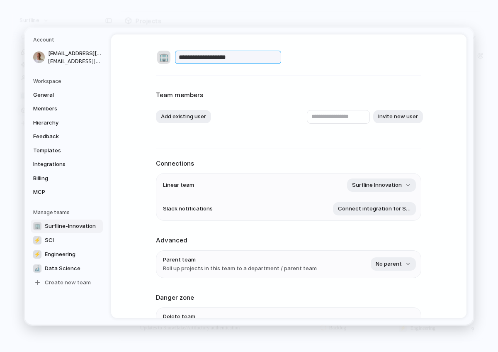
click at [205, 59] on input "**********" at bounding box center [228, 57] width 106 height 13
click at [289, 85] on div "**********" at bounding box center [289, 203] width 266 height 338
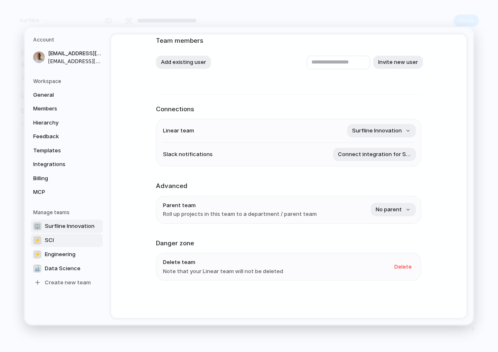
click at [46, 238] on span "SCI" at bounding box center [49, 240] width 9 height 8
click at [49, 253] on span "Engineering" at bounding box center [60, 254] width 31 height 8
click at [49, 265] on span "Data Science" at bounding box center [63, 268] width 36 height 8
type input "**********"
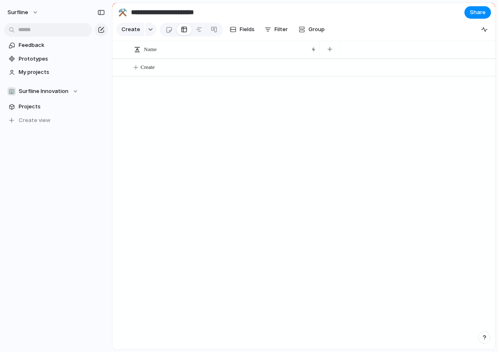
click at [206, 120] on div "Create" at bounding box center [303, 204] width 383 height 290
click at [42, 93] on span "Surfline Innovation" at bounding box center [44, 91] width 50 height 8
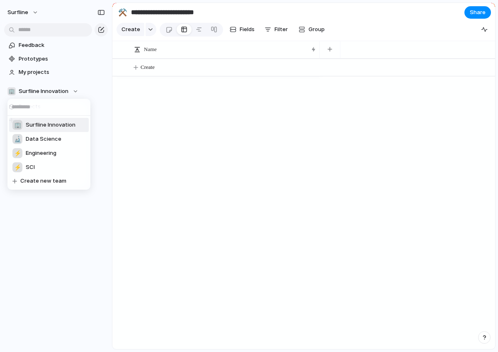
click at [38, 129] on div "🏢 Surfline Innovation" at bounding box center [43, 125] width 63 height 10
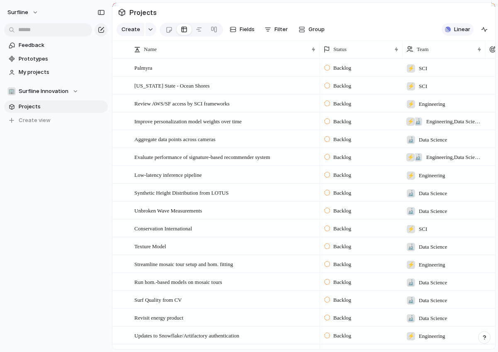
click at [446, 32] on div "button" at bounding box center [448, 30] width 6 height 6
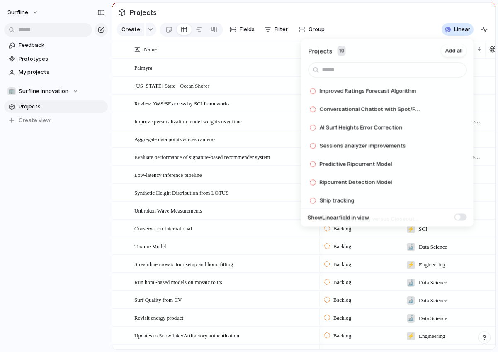
click at [272, 61] on div "Projects 10 Add all Improved Ratings Forecast Algorithm Add Conversational Chat…" at bounding box center [249, 176] width 498 height 352
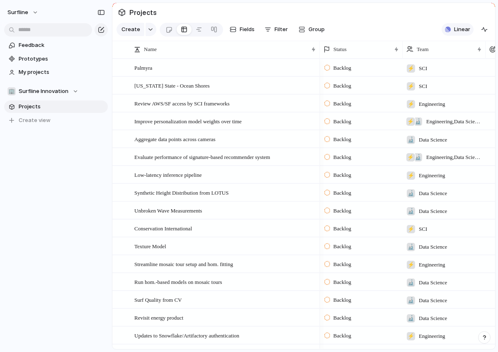
click at [449, 25] on button "Linear" at bounding box center [458, 29] width 32 height 12
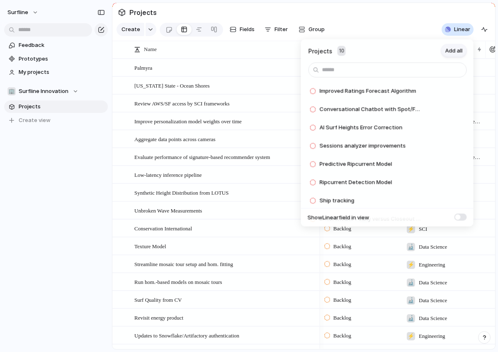
click at [452, 49] on span "Add all" at bounding box center [454, 51] width 17 height 8
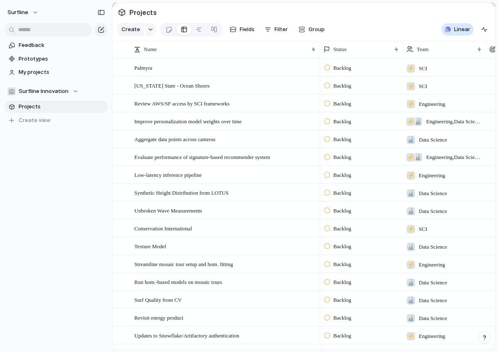
click at [242, 117] on div "Projects 0 Add all ✅️ In sync with Linear Show Linear field in view" at bounding box center [249, 176] width 498 height 352
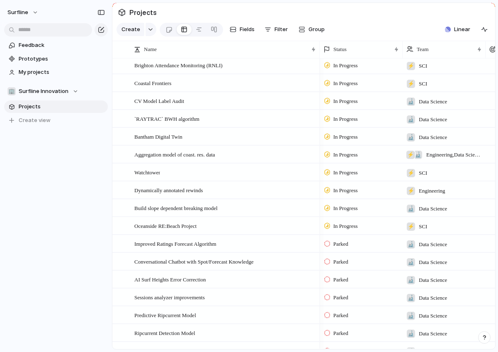
scroll to position [1088, 0]
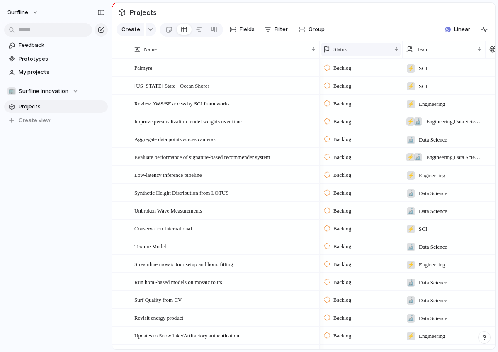
click at [333, 48] on div "Status" at bounding box center [358, 49] width 68 height 8
click at [344, 105] on span "Sort descending" at bounding box center [360, 108] width 44 height 8
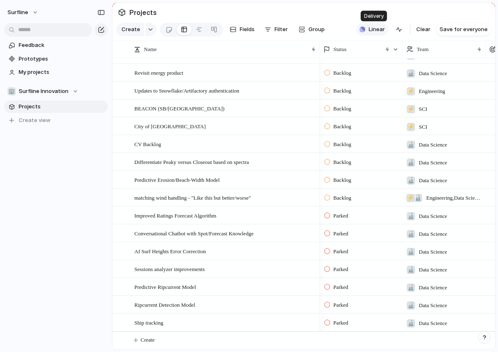
click at [377, 31] on span "Linear" at bounding box center [377, 29] width 16 height 8
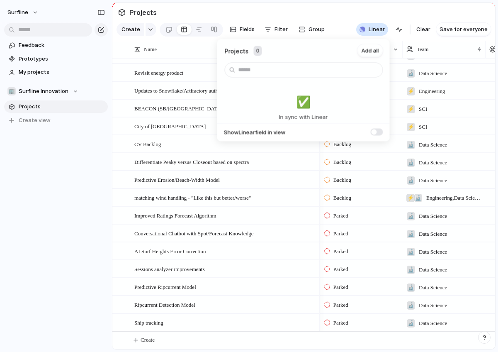
click at [102, 172] on div "Projects 0 Add all ✅️ In sync with Linear Show Linear field in view" at bounding box center [249, 176] width 498 height 352
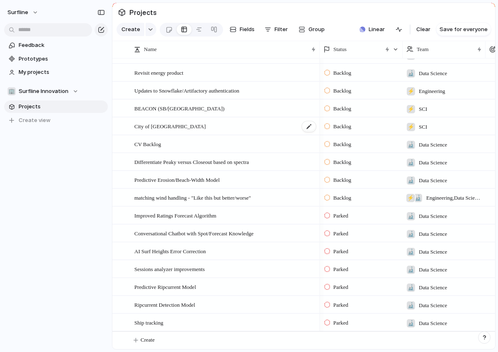
click at [283, 127] on div "City of [GEOGRAPHIC_DATA]" at bounding box center [225, 126] width 183 height 17
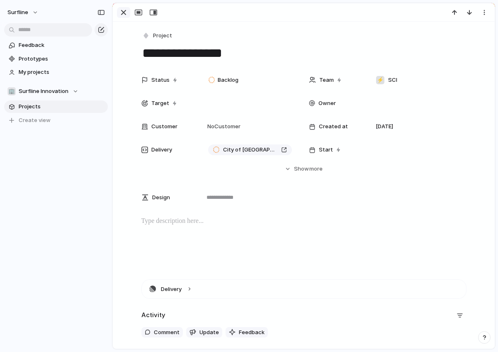
click at [128, 12] on div "button" at bounding box center [124, 12] width 10 height 10
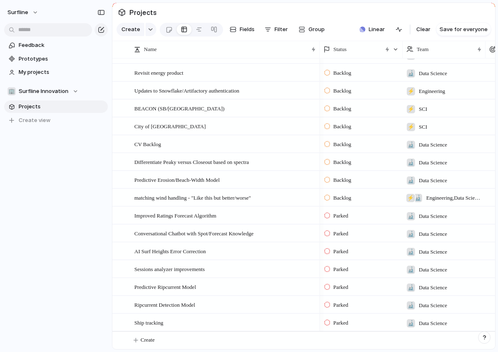
click at [69, 173] on div "Feedback Prototypes My projects 🏢 Surfline Innovation Projects To pick up a dra…" at bounding box center [56, 97] width 112 height 194
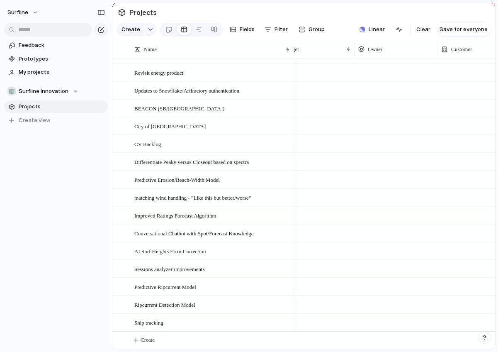
drag, startPoint x: 319, startPoint y: 47, endPoint x: 294, endPoint y: 48, distance: 25.8
click at [294, 48] on div at bounding box center [294, 49] width 4 height 17
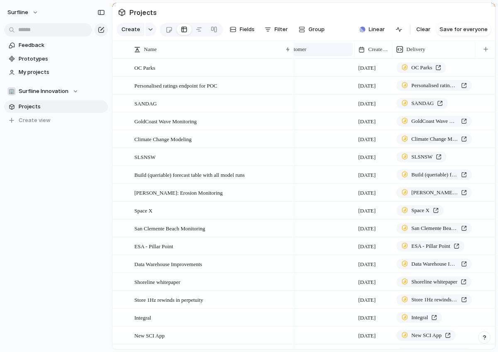
drag, startPoint x: 392, startPoint y: 49, endPoint x: 344, endPoint y: 52, distance: 48.2
click at [344, 52] on div "Owner Customer Created at Delivery" at bounding box center [218, 49] width 557 height 17
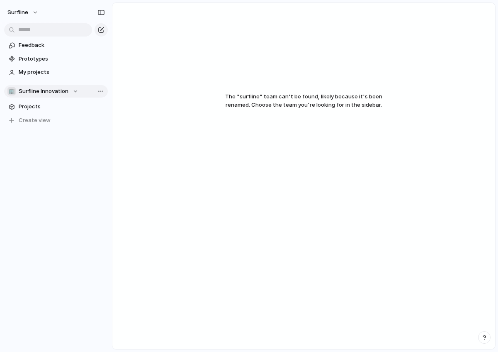
click at [35, 93] on span "Surfline Innovation" at bounding box center [44, 91] width 50 height 8
click at [35, 93] on div "🏢 Surfline Innovation 🔬 Data Science ⚡ Engineering ⚡ SCI Create new team" at bounding box center [249, 176] width 498 height 352
click at [32, 14] on button "surfline" at bounding box center [23, 12] width 39 height 13
click at [123, 74] on div "Settings Invite members Change theme Sign out" at bounding box center [249, 176] width 498 height 352
click at [35, 92] on span "Surfline Innovation" at bounding box center [44, 91] width 50 height 8
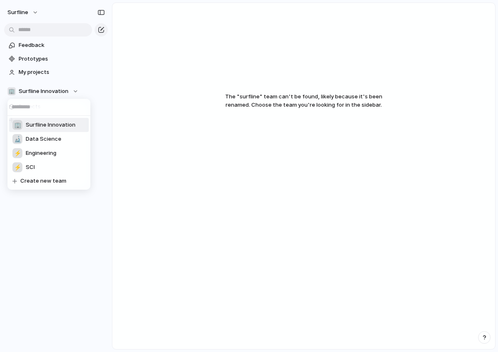
click at [31, 126] on span "Surfline Innovation" at bounding box center [51, 125] width 50 height 8
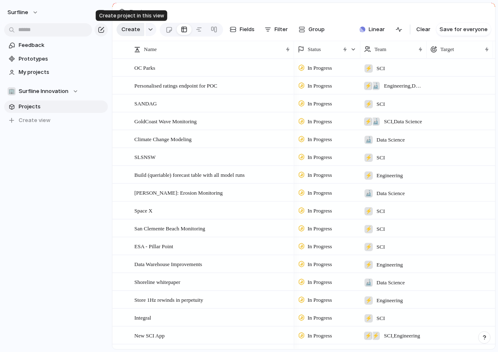
click at [131, 30] on span "Create" at bounding box center [131, 29] width 19 height 8
click at [147, 32] on button "button" at bounding box center [151, 29] width 11 height 13
click at [152, 27] on div "Theme Launch Goal Objective Key result Workstream Program Initiative Project Cu…" at bounding box center [249, 176] width 498 height 352
click at [161, 27] on link at bounding box center [168, 29] width 15 height 13
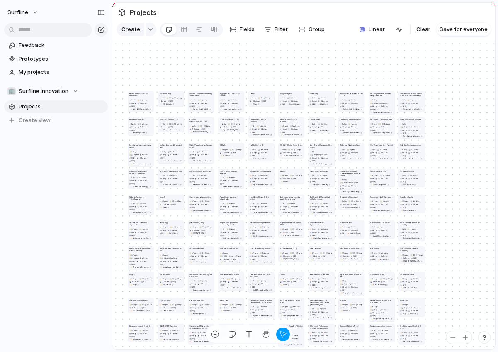
click at [222, 96] on h1 "Aggregate data points across cameras" at bounding box center [231, 95] width 23 height 4
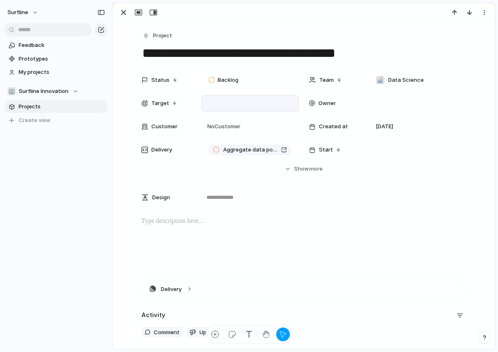
click at [203, 96] on div at bounding box center [250, 103] width 98 height 17
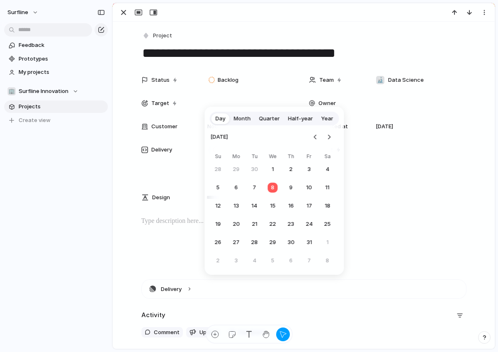
click at [124, 13] on div "Day Month Quarter Half-year Year [DATE] Su Mo Tu We Th Fr Sa 28 29 30 1 2 3 4 5…" at bounding box center [249, 176] width 498 height 352
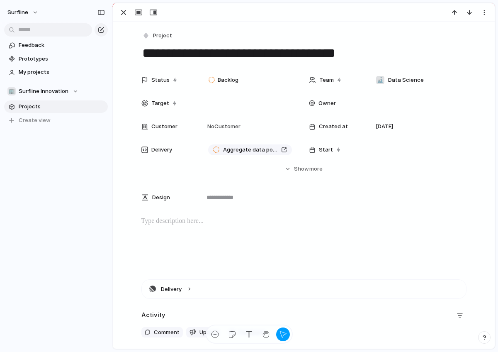
click at [124, 18] on div at bounding box center [304, 12] width 382 height 18
click at [124, 12] on div "button" at bounding box center [124, 12] width 10 height 10
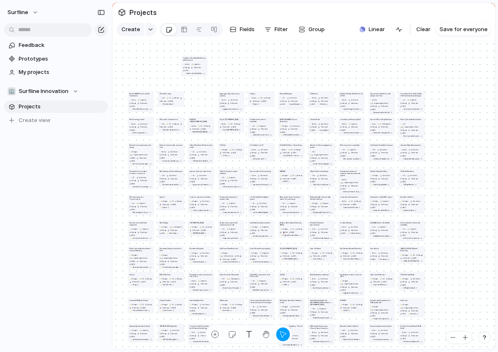
drag, startPoint x: 195, startPoint y: 95, endPoint x: 188, endPoint y: 58, distance: 38.1
click at [188, 58] on h1 "Updates to Snowflake/Artifactory authentication" at bounding box center [194, 59] width 23 height 4
drag, startPoint x: 190, startPoint y: 59, endPoint x: 197, endPoint y: 93, distance: 35.2
click at [198, 93] on h1 "Updates to Snowflake/Artifactory authentication" at bounding box center [200, 92] width 23 height 4
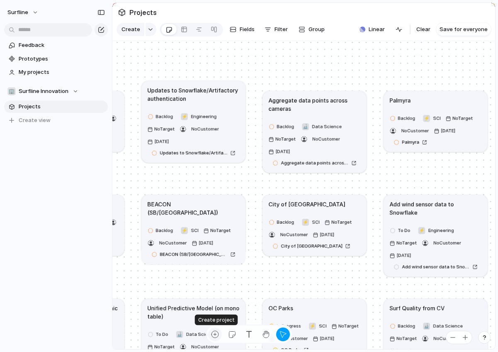
click at [217, 336] on div "button" at bounding box center [215, 334] width 9 height 9
click at [237, 334] on button "button" at bounding box center [232, 334] width 14 height 14
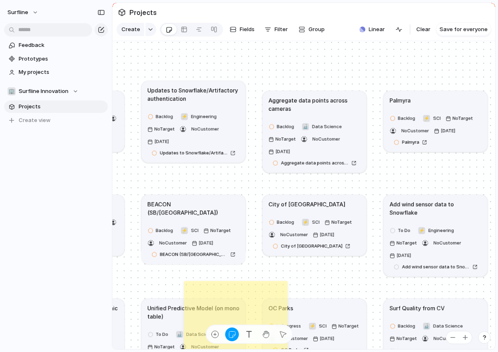
click at [236, 333] on button "button" at bounding box center [232, 334] width 14 height 14
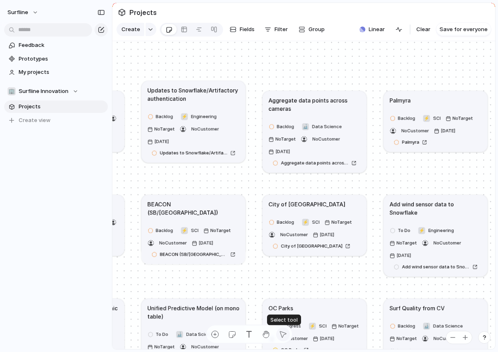
click at [282, 332] on div "button" at bounding box center [283, 334] width 9 height 9
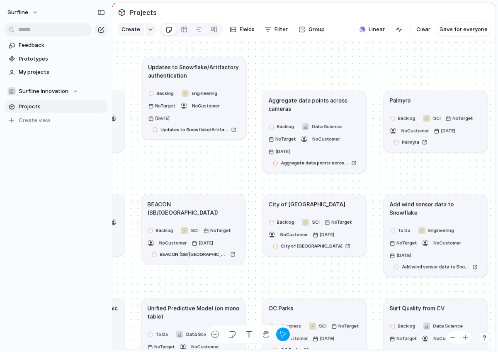
drag, startPoint x: 224, startPoint y: 113, endPoint x: 225, endPoint y: 90, distance: 23.3
click at [225, 90] on div "Backlog ⚡ Engineering No Target No Customer [DATE] Updates to Snowflake/Artifac…" at bounding box center [194, 111] width 92 height 46
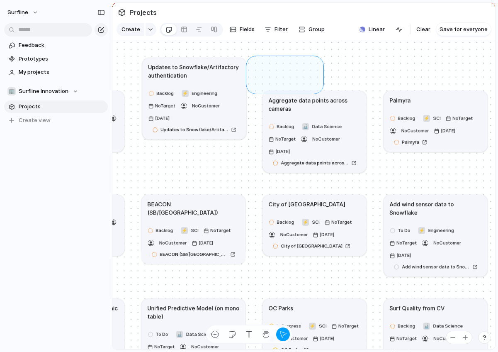
drag, startPoint x: 251, startPoint y: 89, endPoint x: 319, endPoint y: 60, distance: 74.9
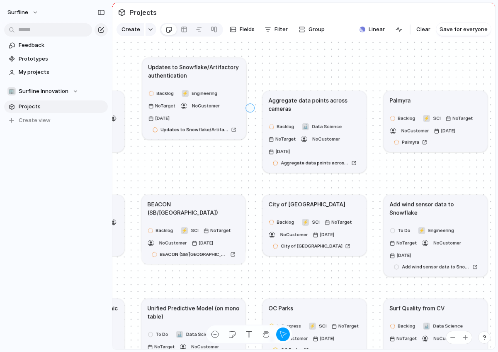
click at [250, 107] on div "Create" at bounding box center [249, 176] width 498 height 352
click at [254, 115] on li "Create" at bounding box center [275, 119] width 47 height 13
click at [381, 28] on span "Linear" at bounding box center [377, 29] width 16 height 8
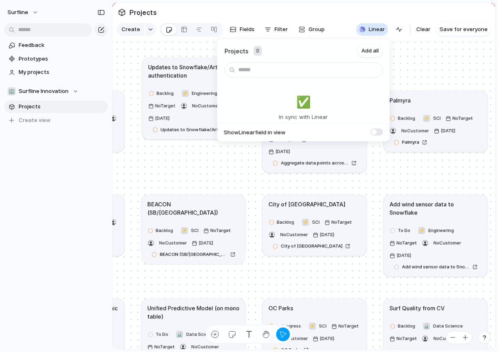
click at [436, 62] on div "Projects 0 Add all ✅️ In sync with Linear Show Linear field in view" at bounding box center [249, 176] width 498 height 352
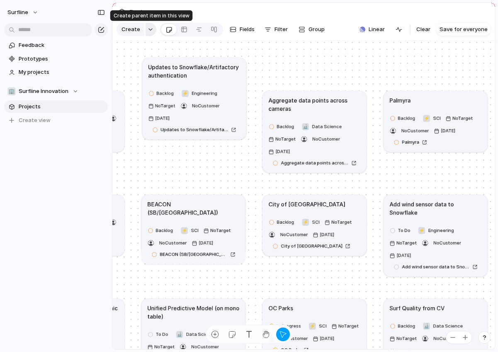
click at [150, 29] on div "button" at bounding box center [151, 29] width 6 height 3
click at [297, 73] on div "Theme Launch Goal Objective Key result Workstream Program Initiative Project Cu…" at bounding box center [249, 176] width 498 height 352
